Goal: Information Seeking & Learning: Understand process/instructions

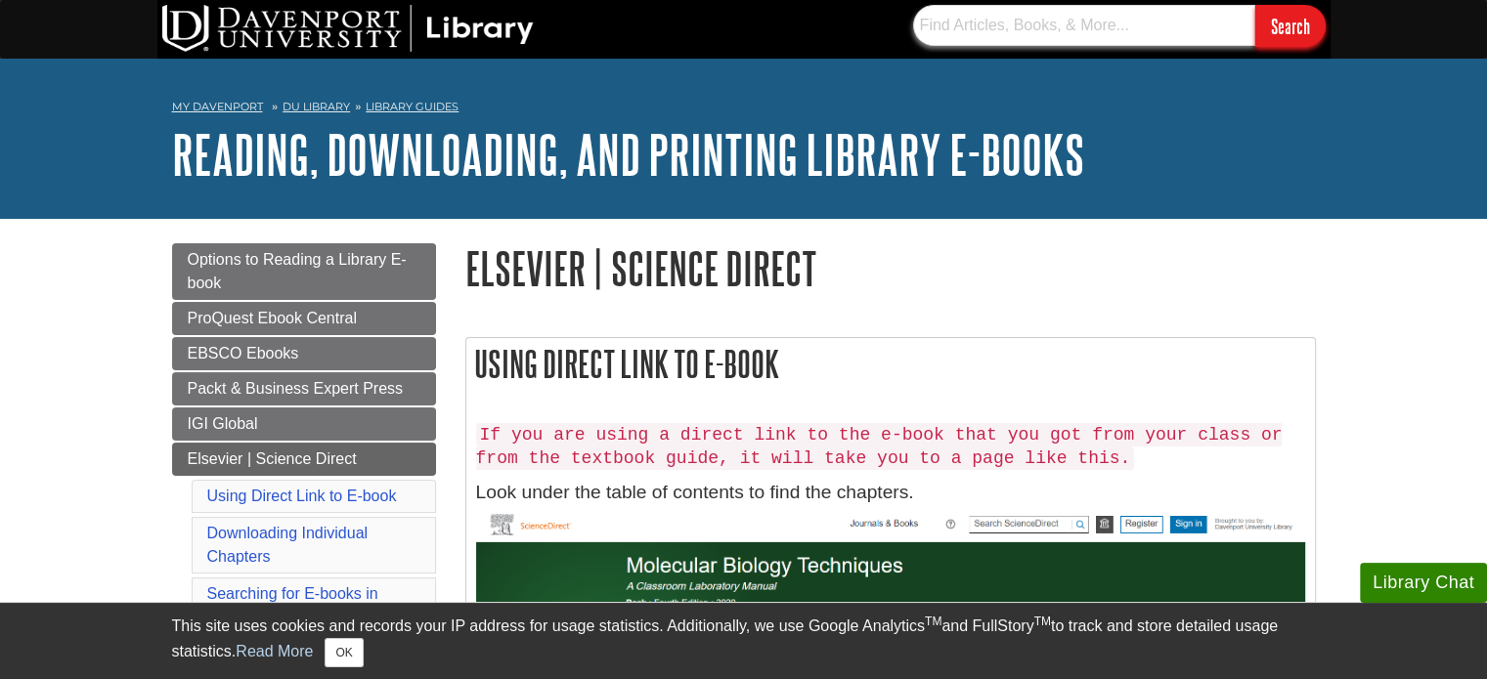
click at [983, 28] on input "text" at bounding box center [1084, 25] width 342 height 41
paste input "[URL][DOMAIN_NAME]"
type input "[URL][DOMAIN_NAME]"
click at [1041, 31] on input "text" at bounding box center [1084, 25] width 342 height 41
paste input "[URL][DOMAIN_NAME]"
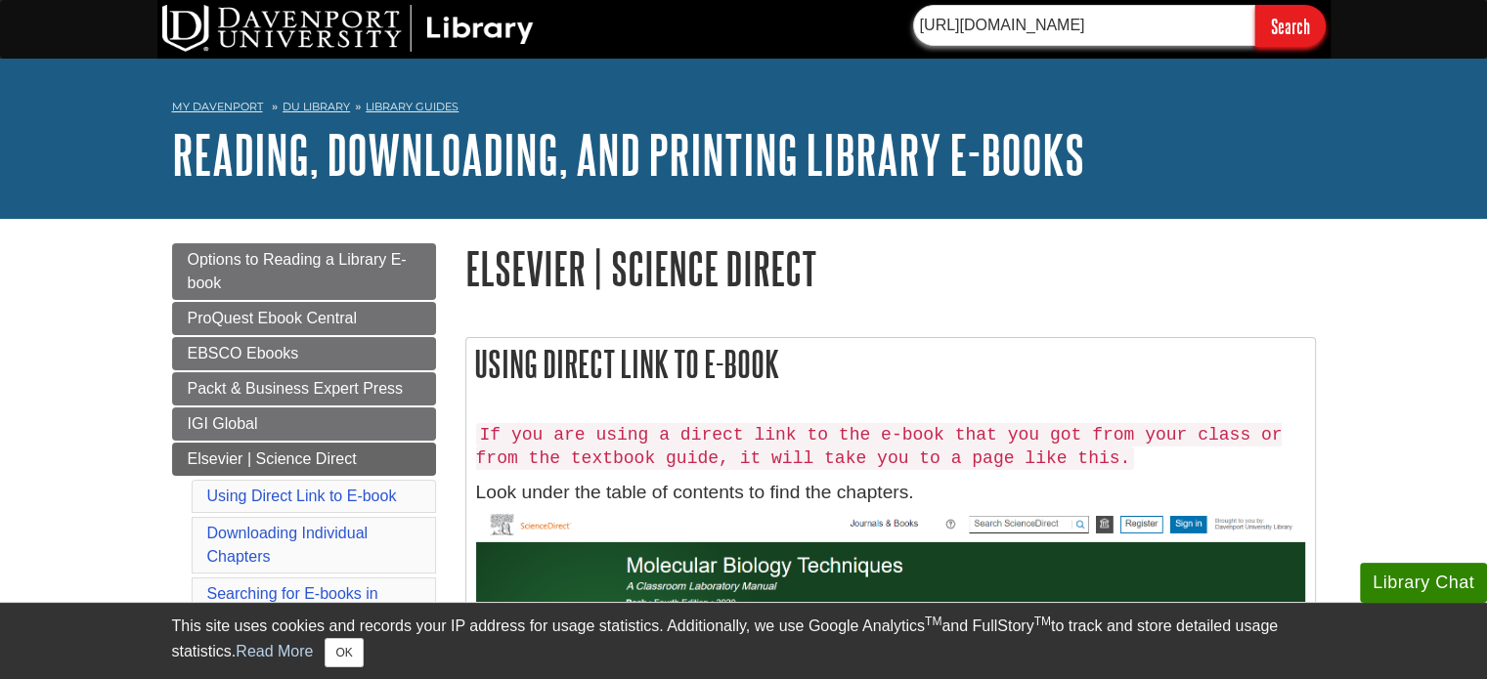
scroll to position [0, 36]
type input "[URL][DOMAIN_NAME]"
click at [1255, 5] on input "Search" at bounding box center [1290, 26] width 70 height 42
click at [1047, 17] on input "[URL][DOMAIN_NAME]" at bounding box center [1084, 25] width 342 height 41
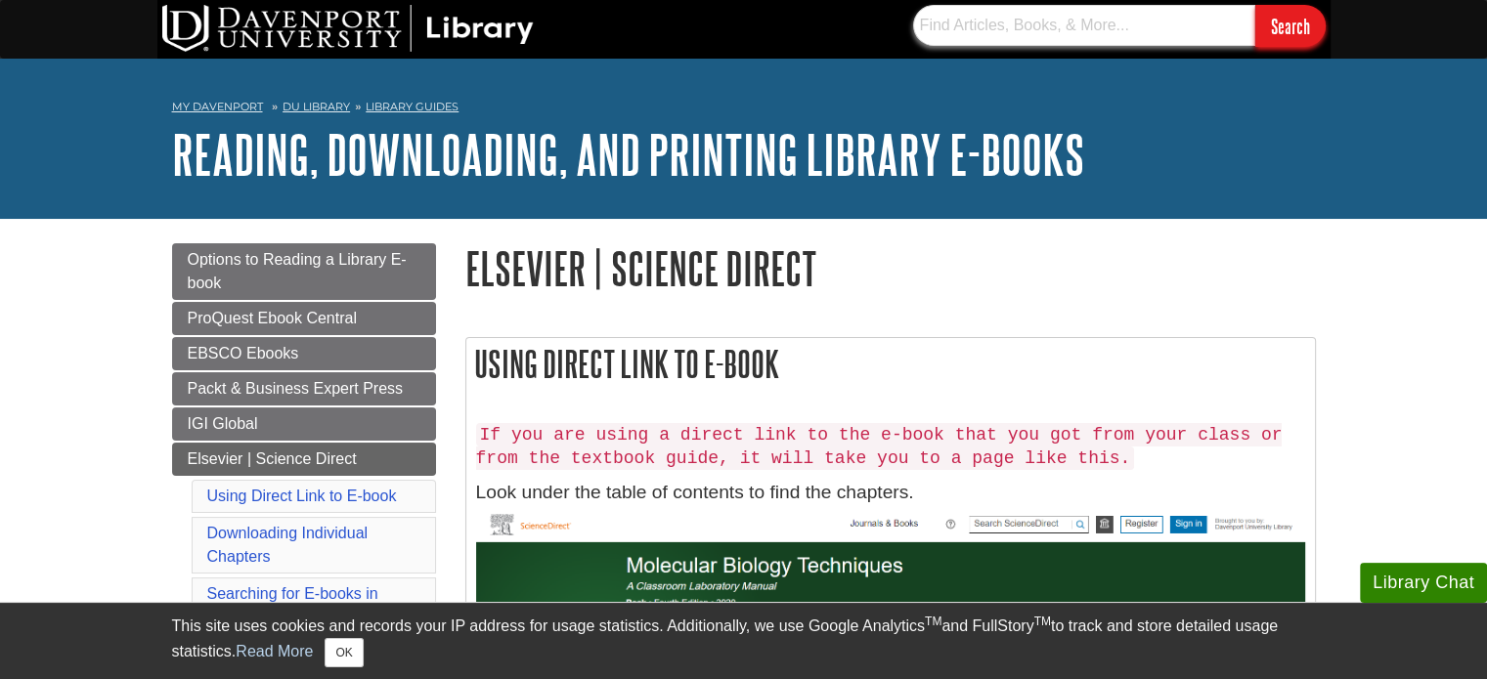
paste input "[URL][DOMAIN_NAME]"
type input "[URL][DOMAIN_NAME]"
click at [1255, 5] on input "Search" at bounding box center [1290, 26] width 70 height 42
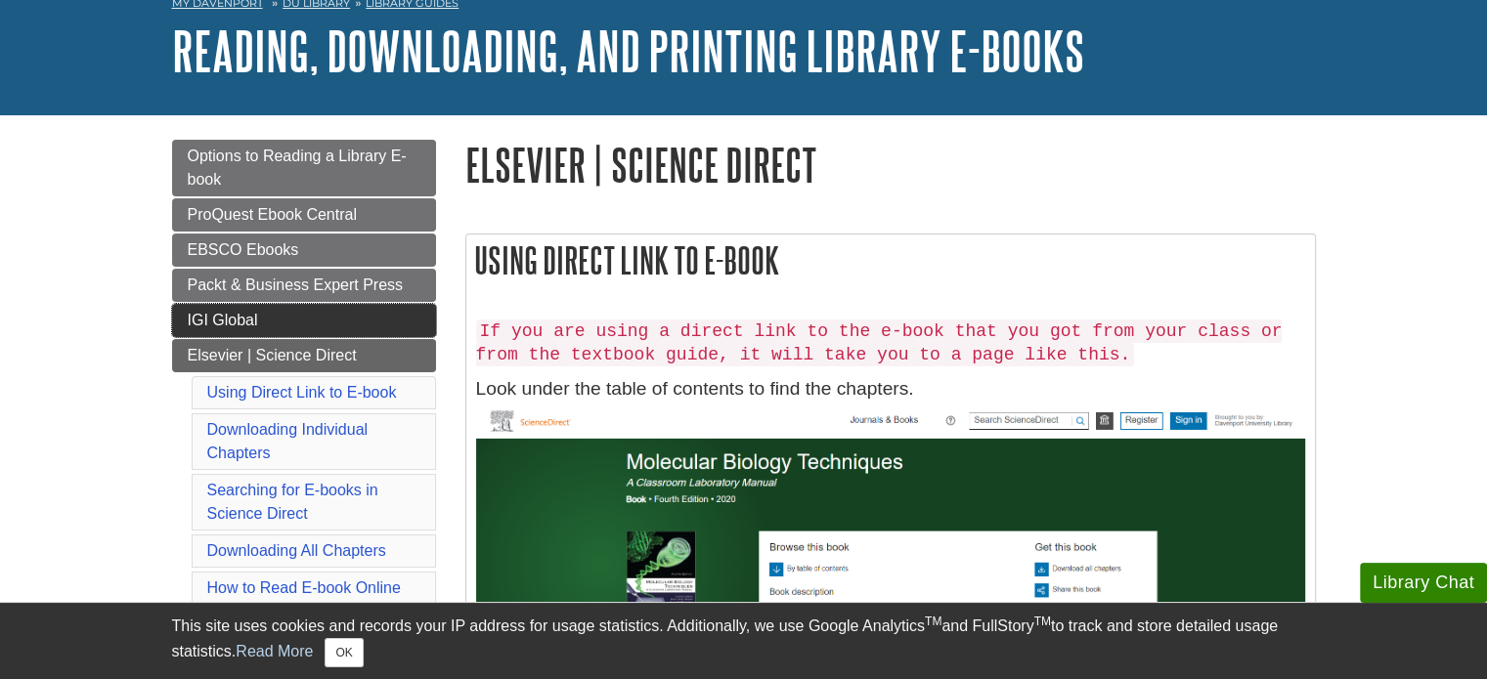
scroll to position [109, 0]
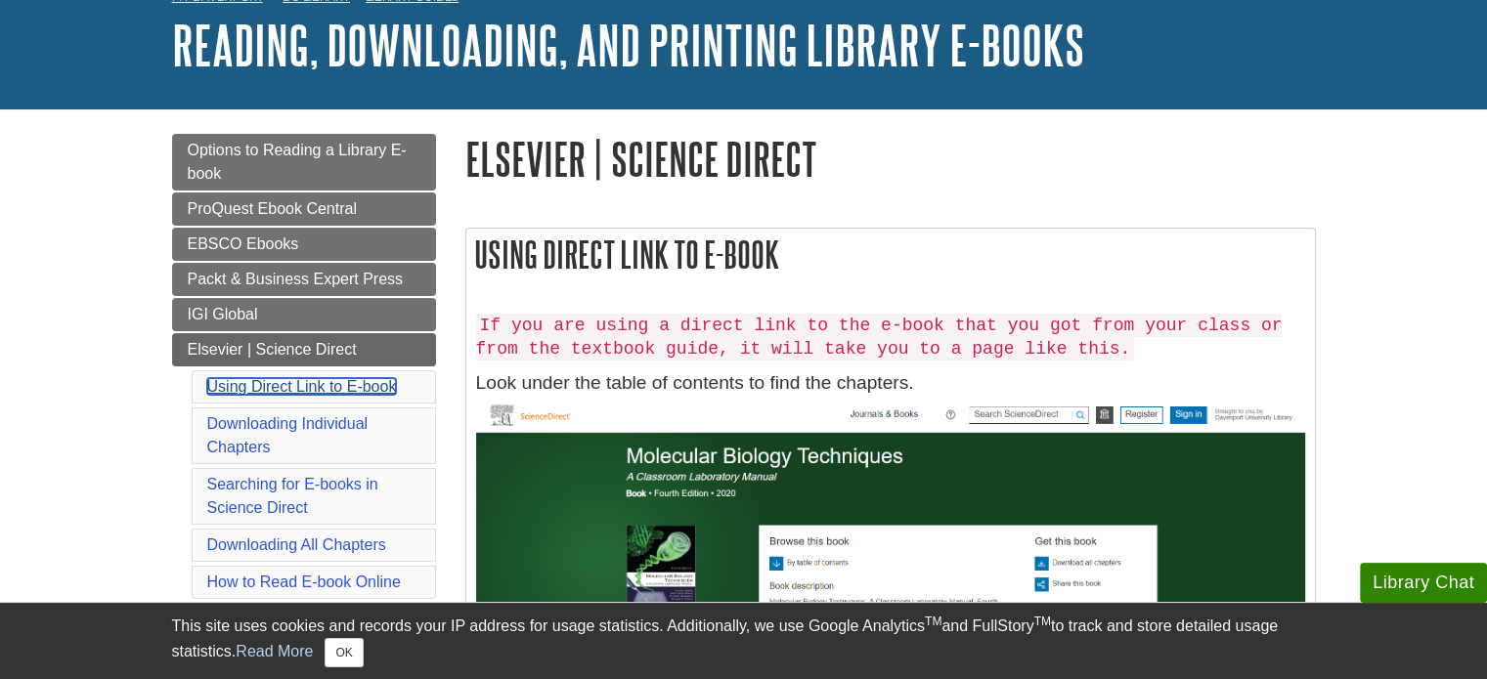
click at [349, 380] on link "Using Direct Link to E-book" at bounding box center [302, 386] width 190 height 17
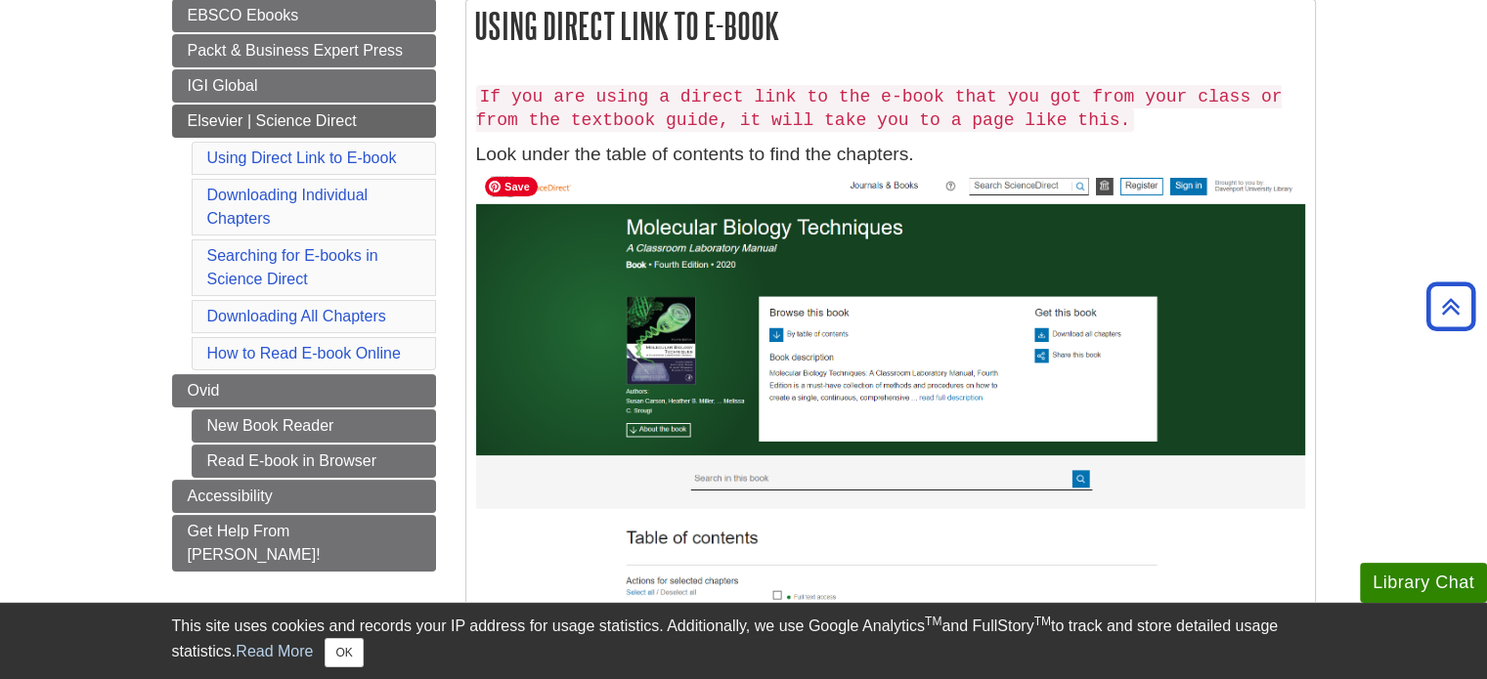
click at [758, 488] on img at bounding box center [890, 456] width 829 height 574
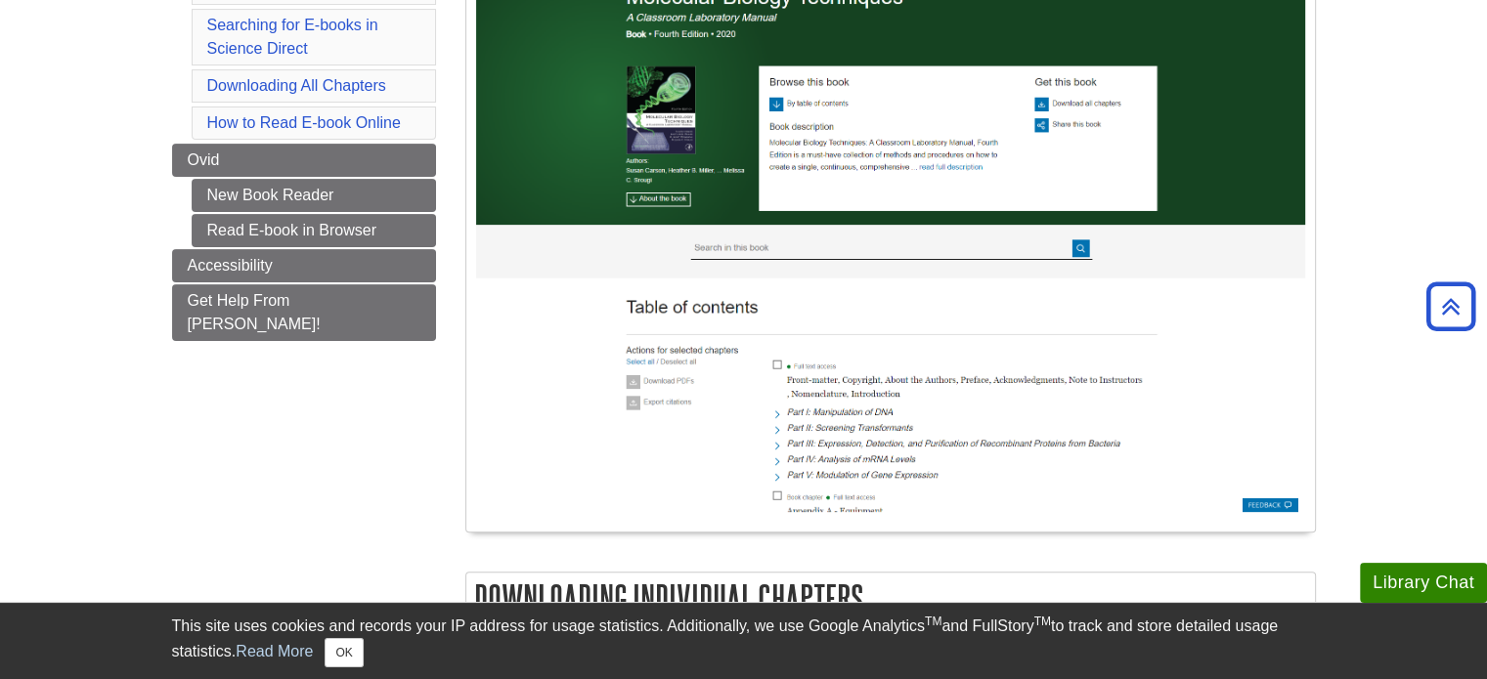
click at [762, 413] on img at bounding box center [890, 225] width 829 height 574
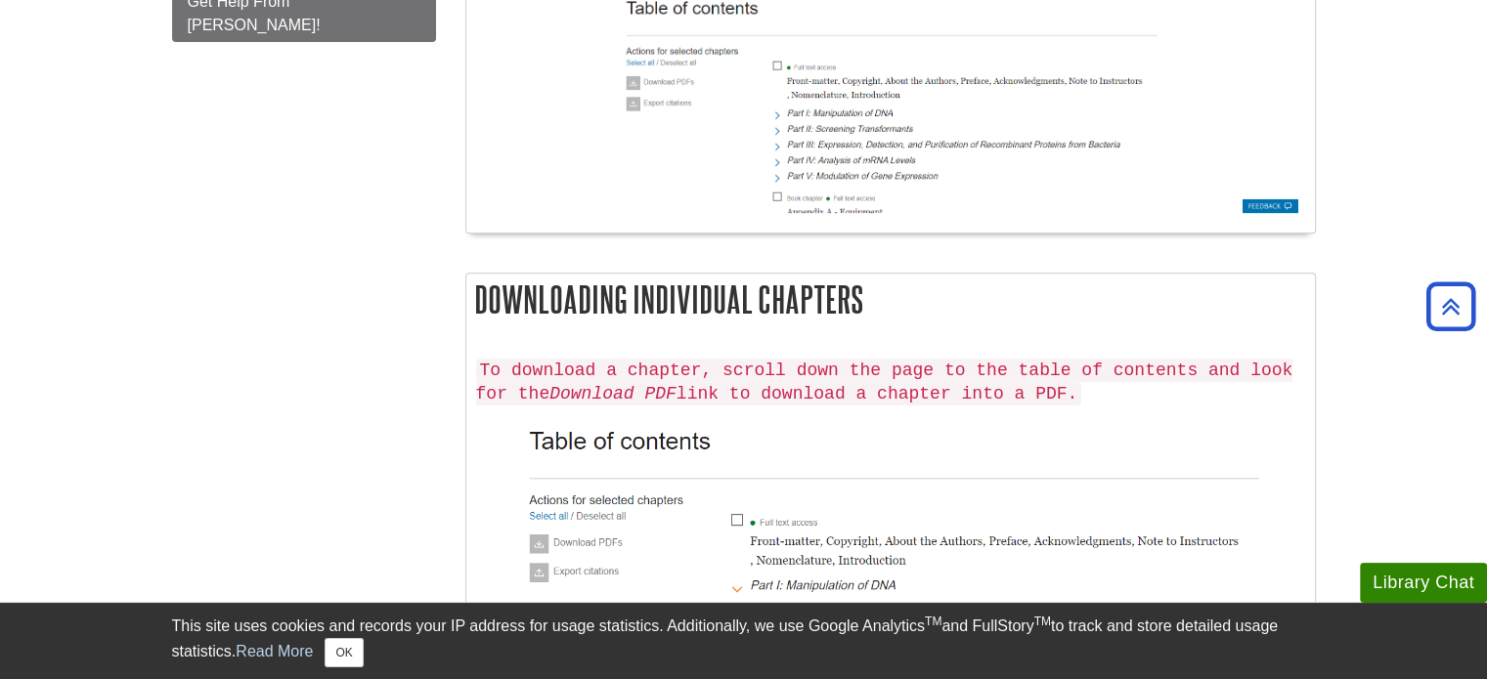
scroll to position [888, 0]
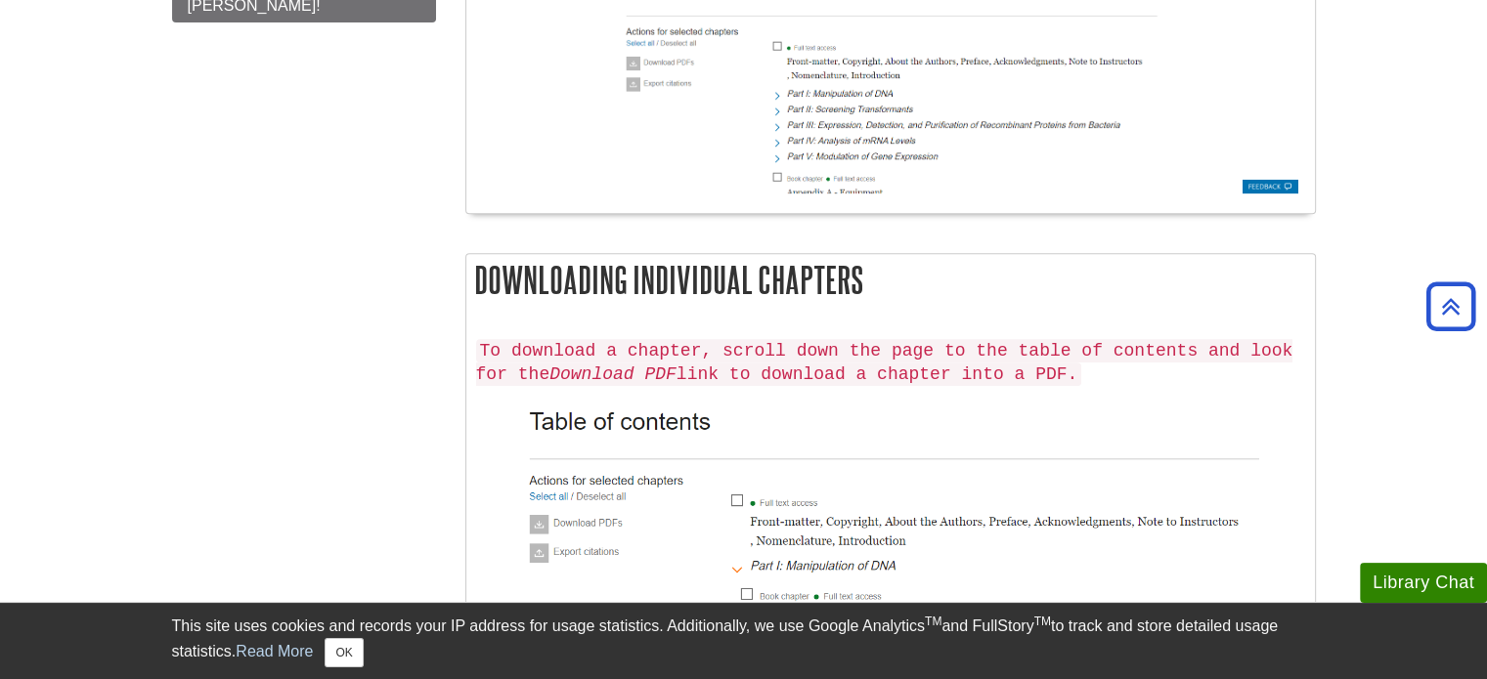
click at [743, 348] on code "To download a chapter, scroll down the page to the table of contents and look f…" at bounding box center [884, 362] width 817 height 47
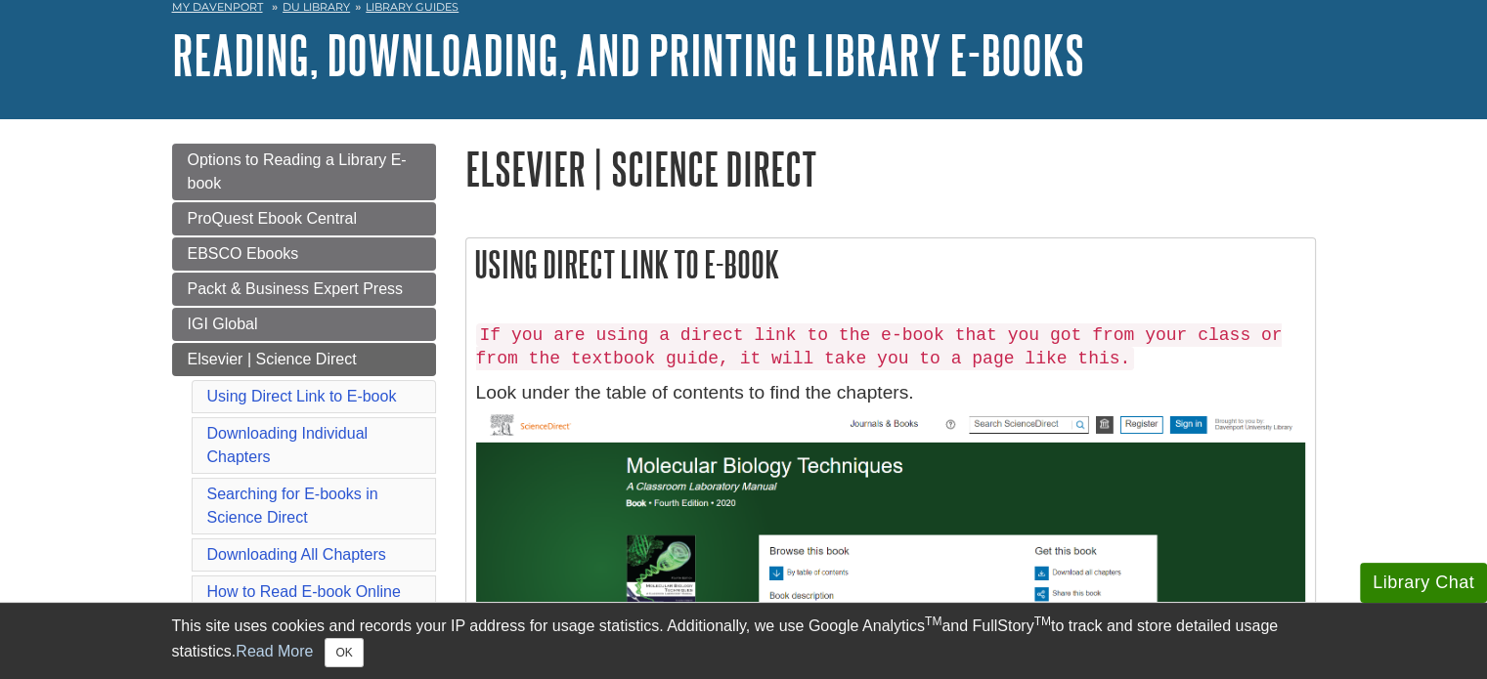
scroll to position [0, 0]
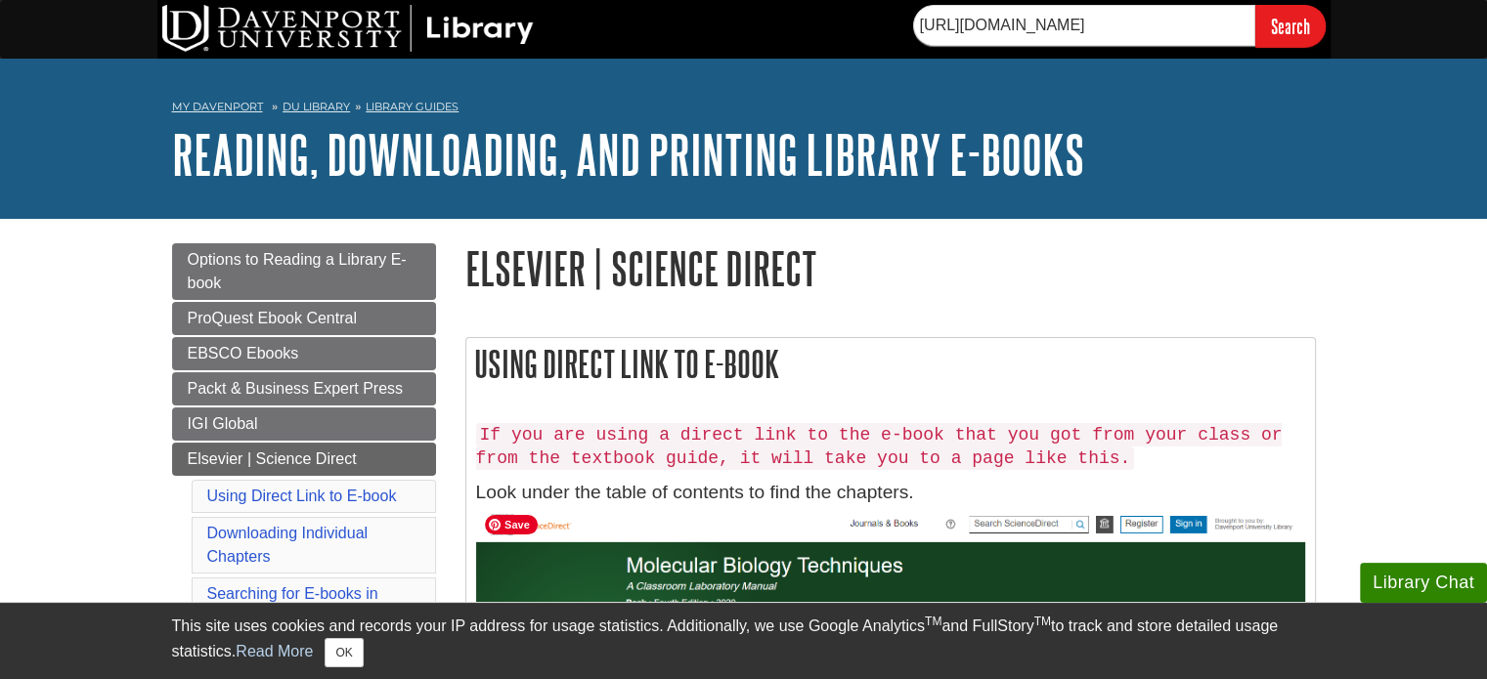
scroll to position [109, 0]
